Goal: Task Accomplishment & Management: Complete application form

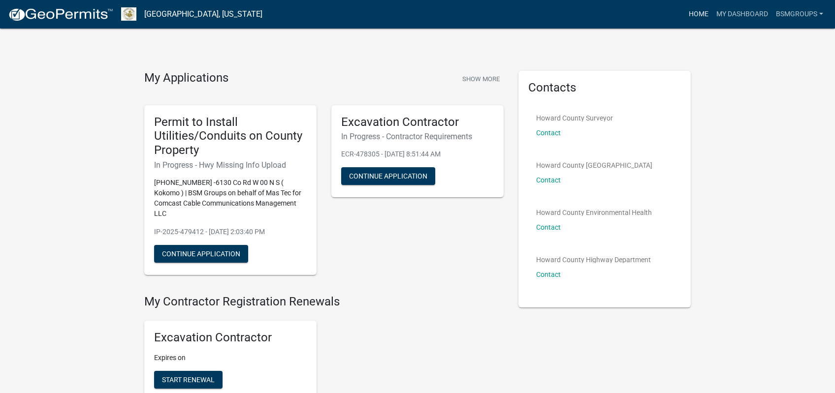
click at [702, 17] on link "Home" at bounding box center [699, 14] width 28 height 19
click at [195, 245] on button "Continue Application" at bounding box center [201, 254] width 94 height 18
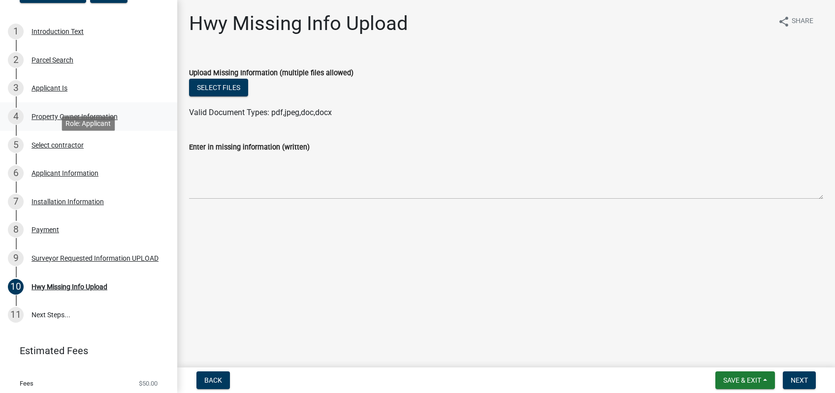
scroll to position [129, 0]
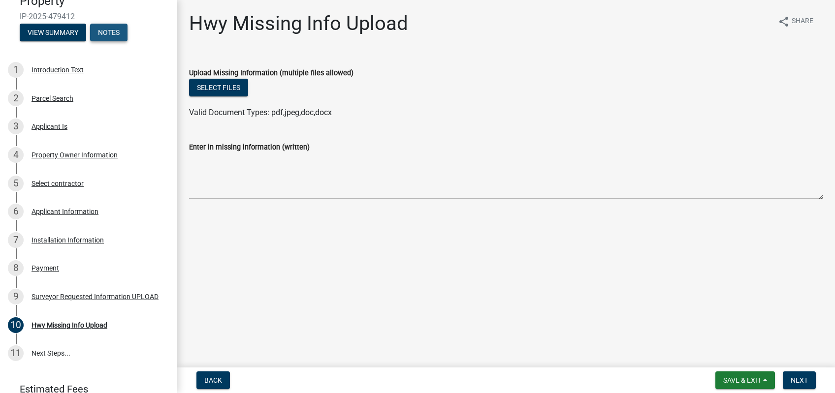
click at [119, 39] on button "Notes" at bounding box center [108, 33] width 37 height 18
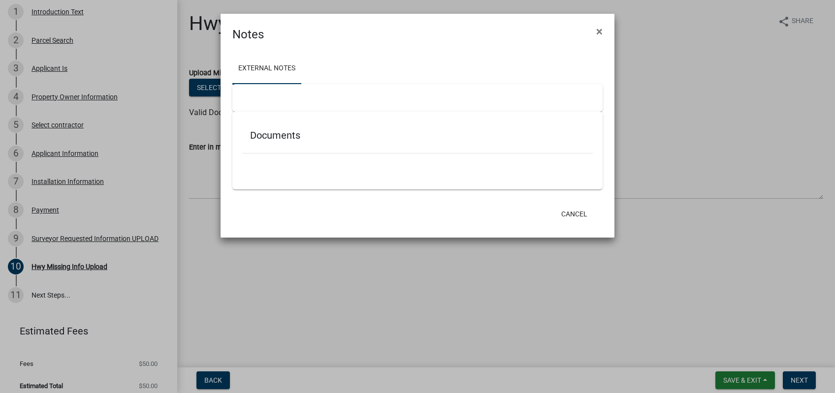
scroll to position [71, 0]
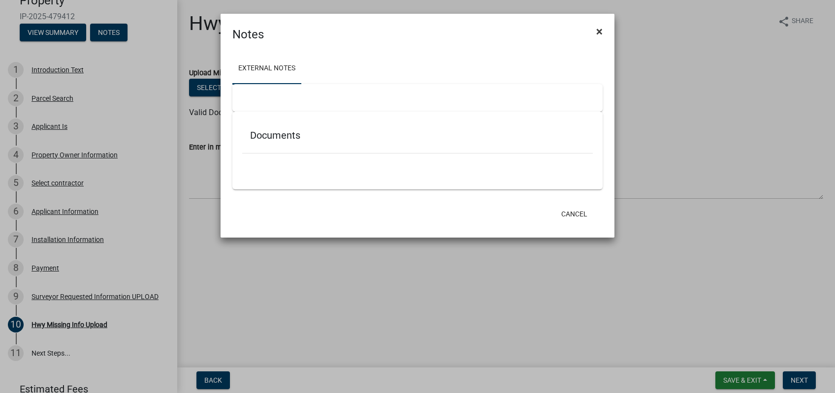
click at [605, 33] on button "×" at bounding box center [599, 32] width 22 height 28
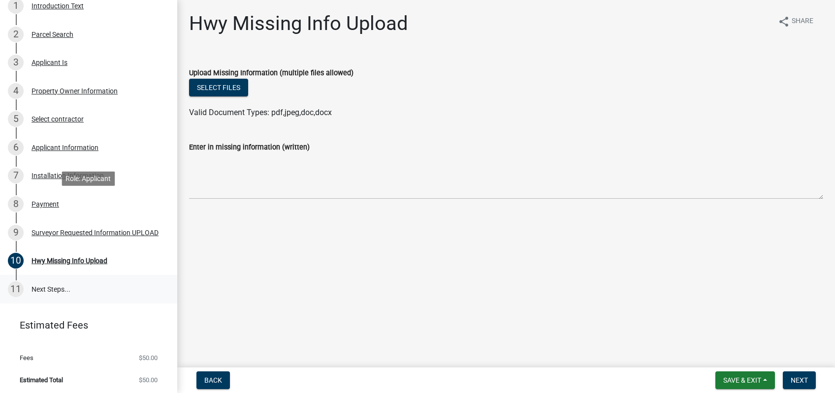
scroll to position [137, 0]
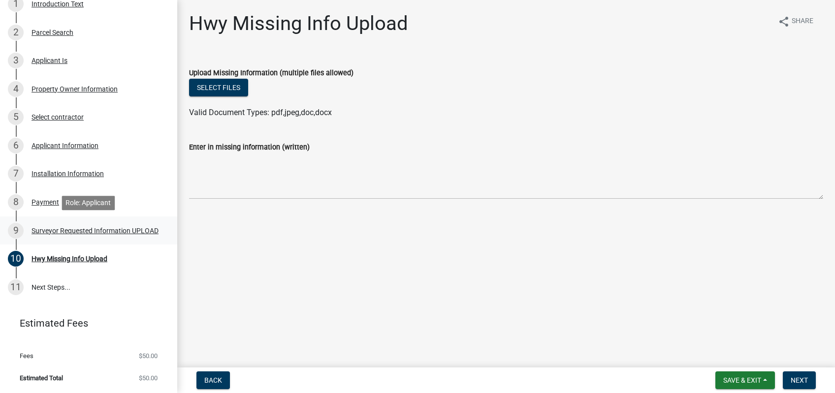
click at [112, 233] on div "Surveyor Requested Information UPLOAD" at bounding box center [95, 230] width 127 height 7
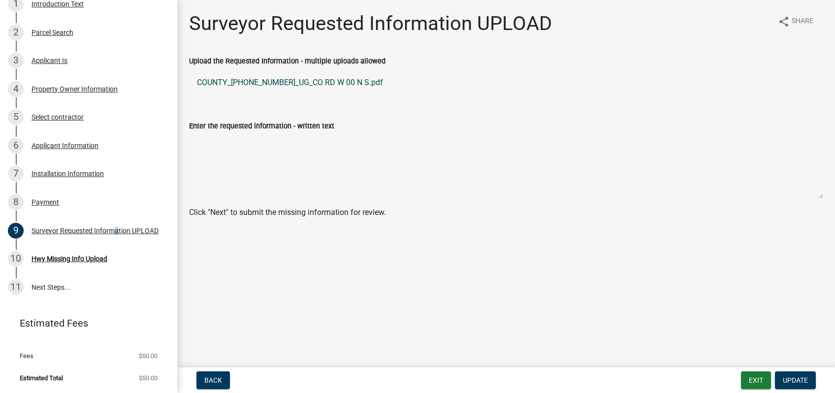
click at [300, 83] on link "COUNTY_[PHONE_NUMBER]_UG_CO RD W 00 N S.pdf" at bounding box center [506, 83] width 634 height 24
click at [45, 203] on div "Payment" at bounding box center [46, 202] width 28 height 7
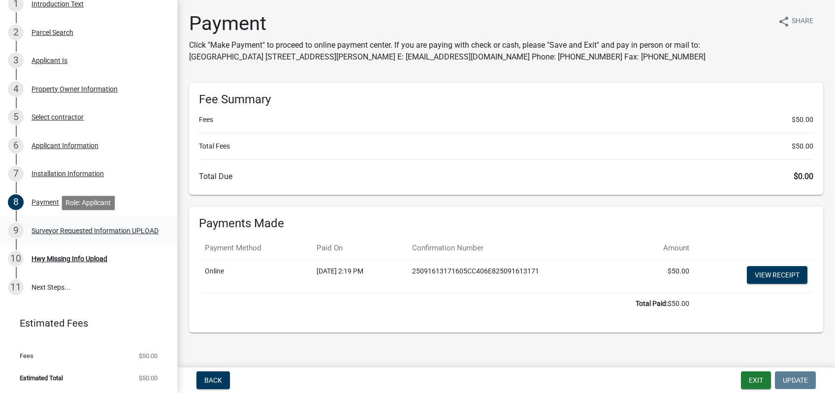
click at [127, 230] on div "Surveyor Requested Information UPLOAD" at bounding box center [95, 230] width 127 height 7
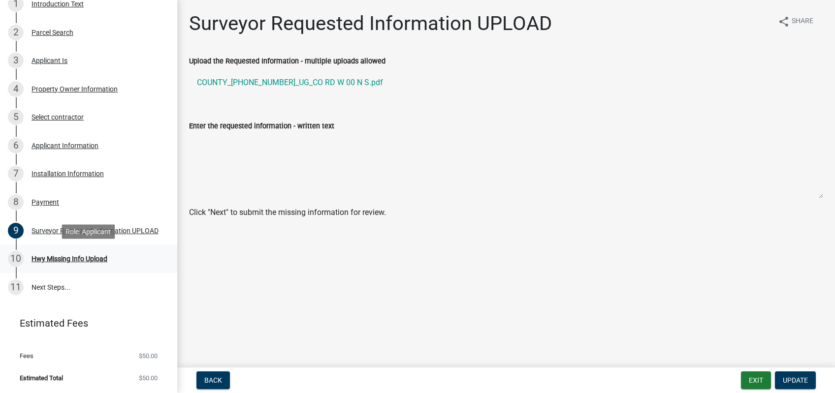
click at [114, 261] on div "10 Hwy Missing Info Upload" at bounding box center [85, 259] width 154 height 16
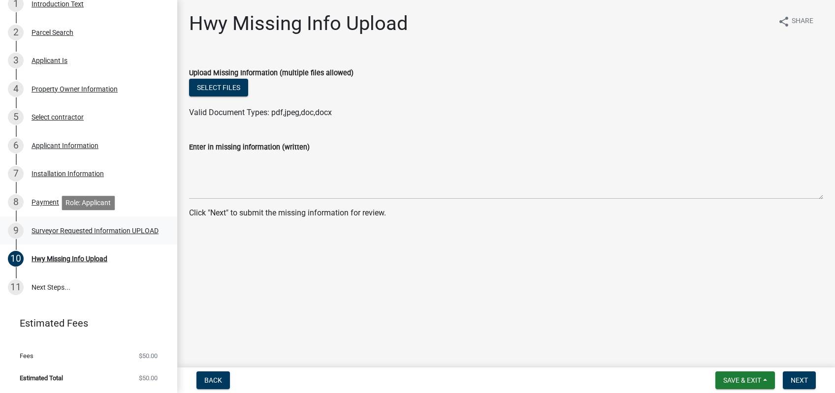
click at [116, 232] on div "Surveyor Requested Information UPLOAD" at bounding box center [95, 230] width 127 height 7
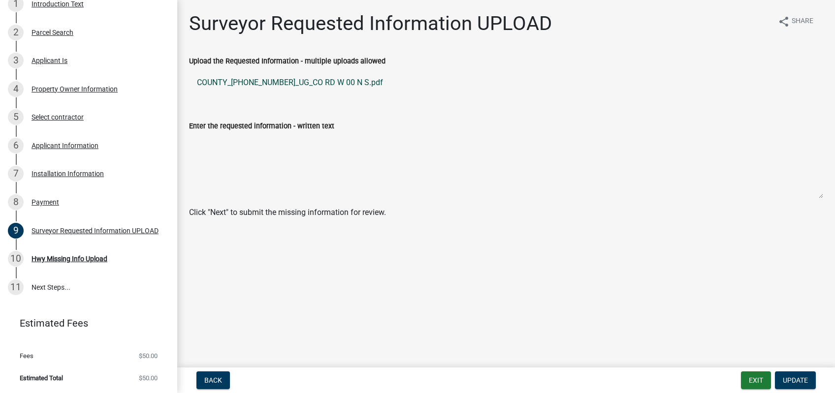
click at [305, 85] on link "COUNTY_[PHONE_NUMBER]_UG_CO RD W 00 N S.pdf" at bounding box center [506, 83] width 634 height 24
click at [270, 137] on textarea "Enter the requested information - written text" at bounding box center [506, 165] width 634 height 67
click at [434, 110] on div "Enter the requested information - written text" at bounding box center [506, 152] width 634 height 93
click at [71, 258] on div "Hwy Missing Info Upload" at bounding box center [70, 259] width 76 height 7
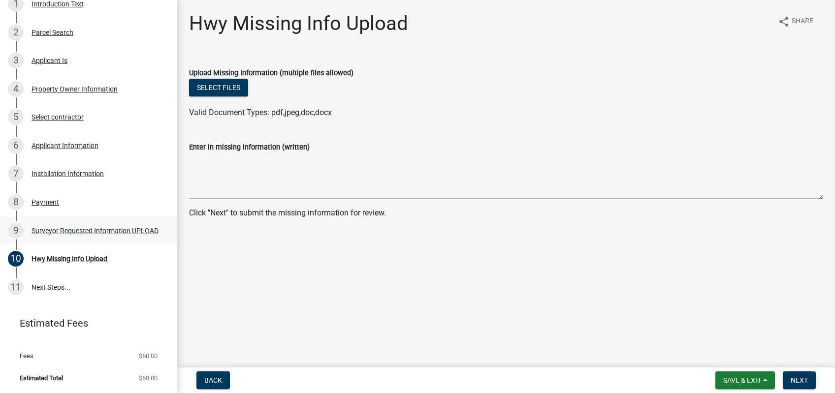
click at [98, 234] on div "Surveyor Requested Information UPLOAD" at bounding box center [95, 230] width 127 height 7
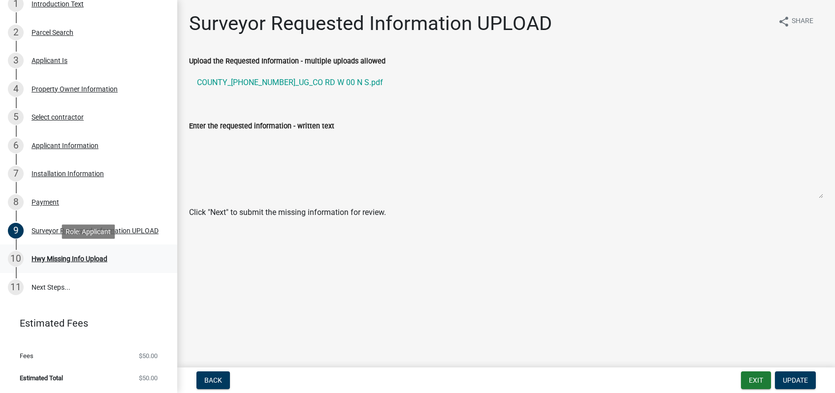
click at [90, 259] on div "Hwy Missing Info Upload" at bounding box center [70, 259] width 76 height 7
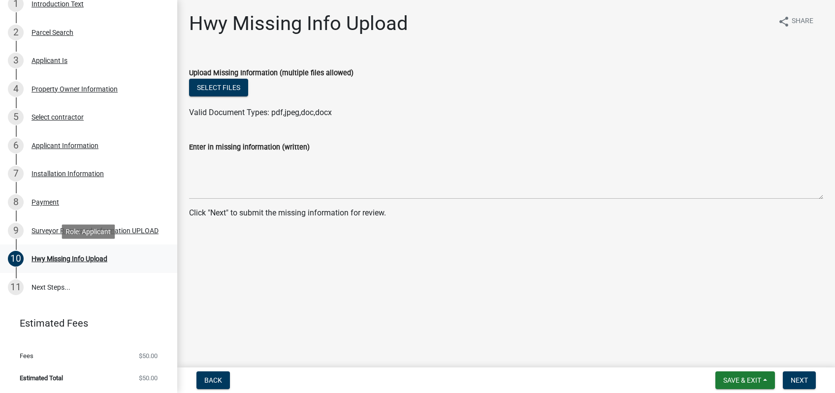
click at [116, 246] on link "10 Hwy Missing Info Upload" at bounding box center [88, 259] width 177 height 29
click at [121, 236] on div "9 Surveyor Requested Information UPLOAD" at bounding box center [85, 231] width 154 height 16
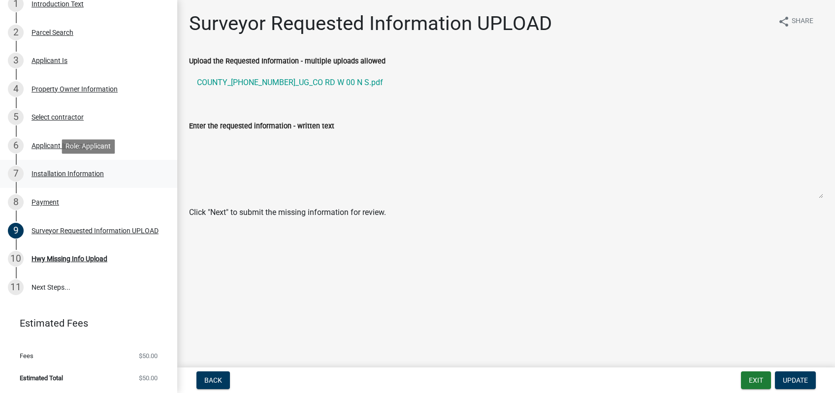
click at [90, 177] on div "Installation Information" at bounding box center [68, 173] width 72 height 7
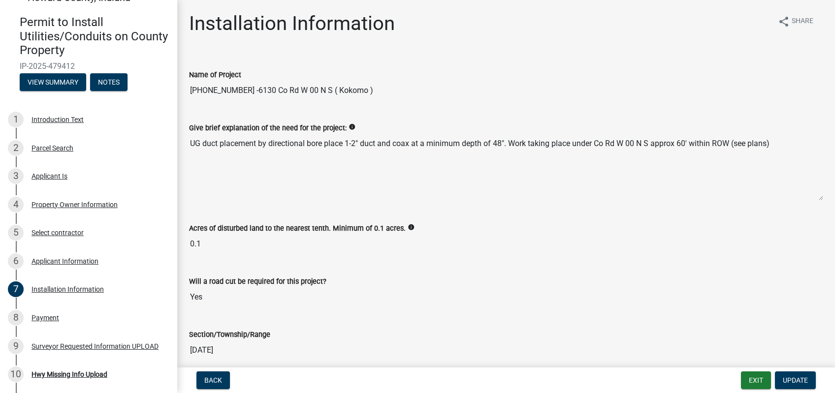
scroll to position [0, 0]
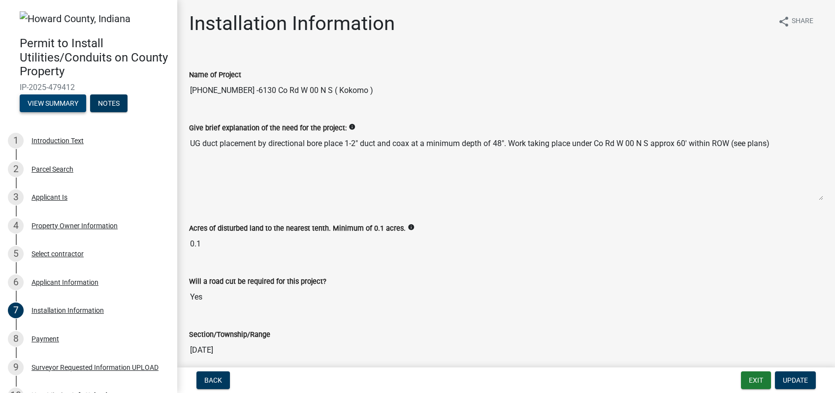
click at [52, 105] on button "View Summary" at bounding box center [53, 104] width 66 height 18
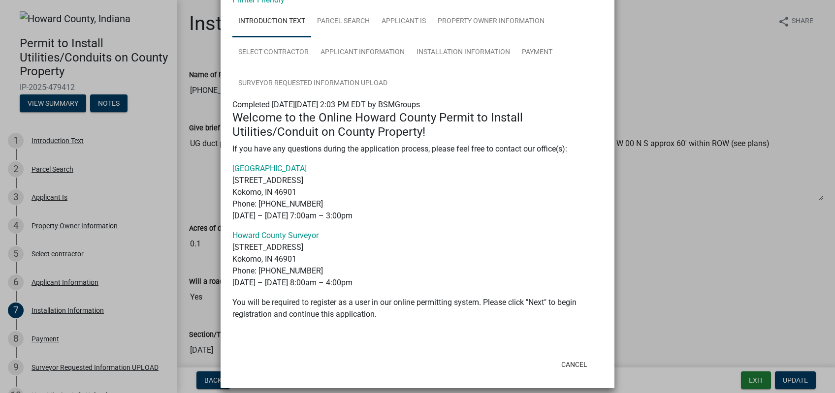
scroll to position [67, 0]
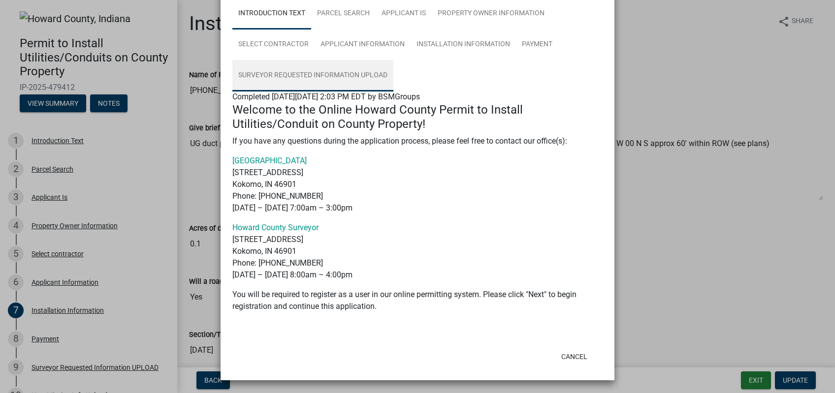
click at [345, 79] on link "Surveyor Requested Information UPLOAD" at bounding box center [312, 76] width 161 height 32
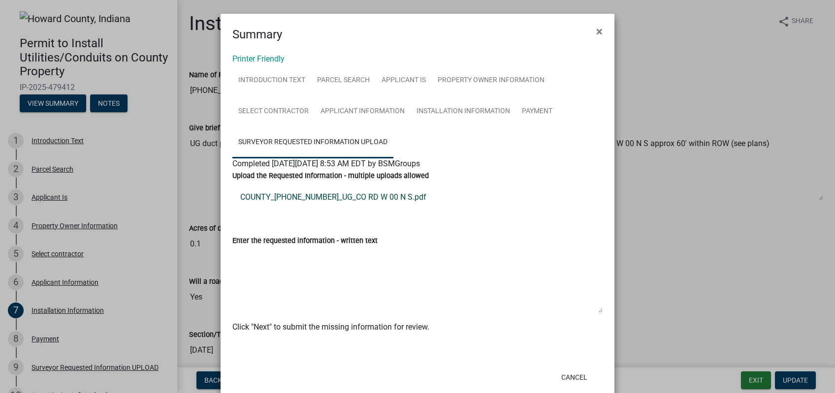
click at [350, 197] on link "COUNTY_[PHONE_NUMBER]_UG_CO RD W 00 N S.pdf" at bounding box center [417, 198] width 370 height 24
drag, startPoint x: 604, startPoint y: 21, endPoint x: 600, endPoint y: 25, distance: 5.6
click at [602, 24] on button "×" at bounding box center [599, 32] width 22 height 28
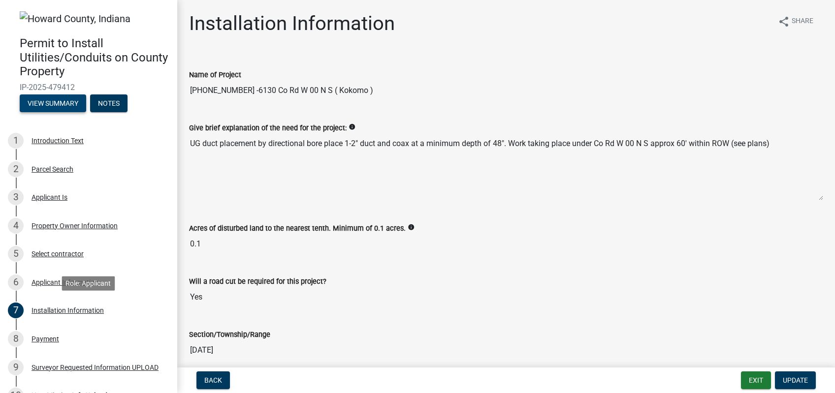
scroll to position [137, 0]
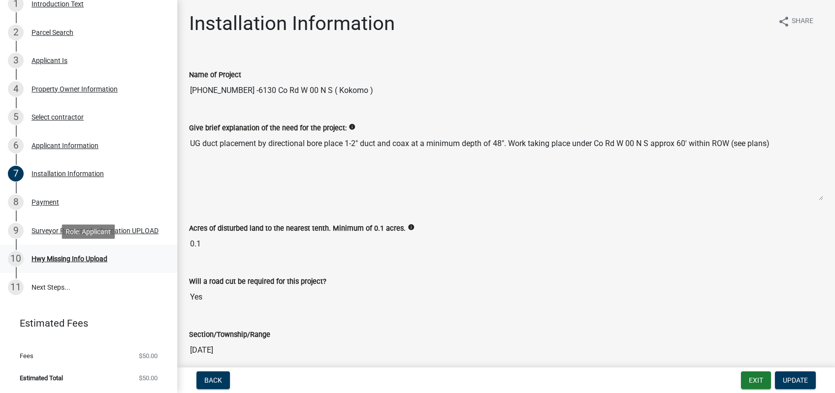
click at [70, 258] on div "Hwy Missing Info Upload" at bounding box center [70, 259] width 76 height 7
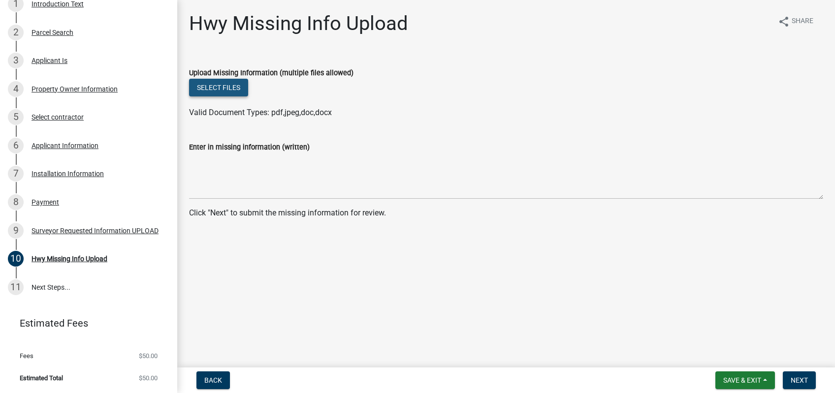
click at [238, 88] on button "Select files" at bounding box center [218, 88] width 59 height 18
